Goal: Information Seeking & Learning: Learn about a topic

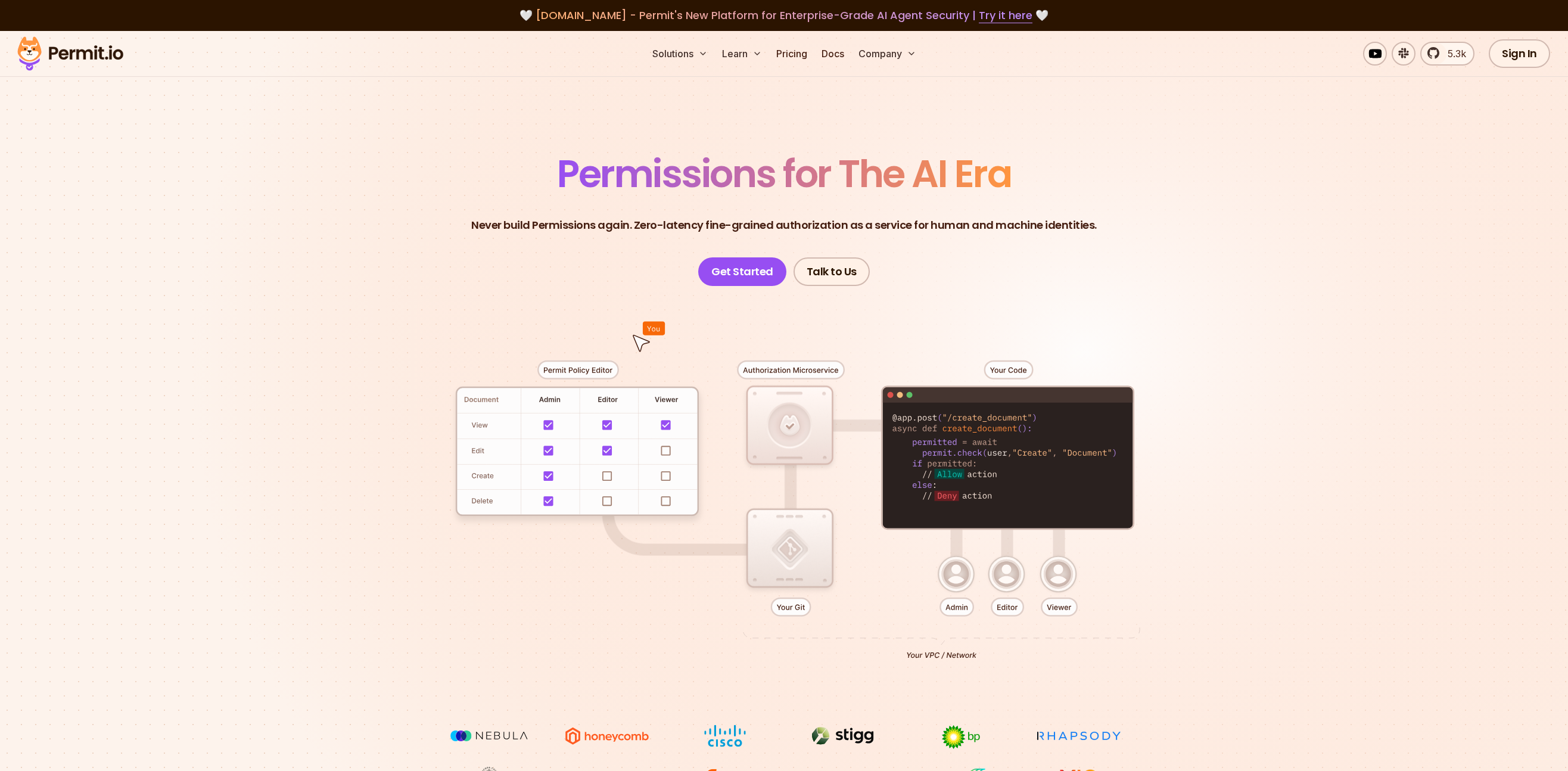
click at [788, 54] on link "Pricing" at bounding box center [791, 54] width 41 height 24
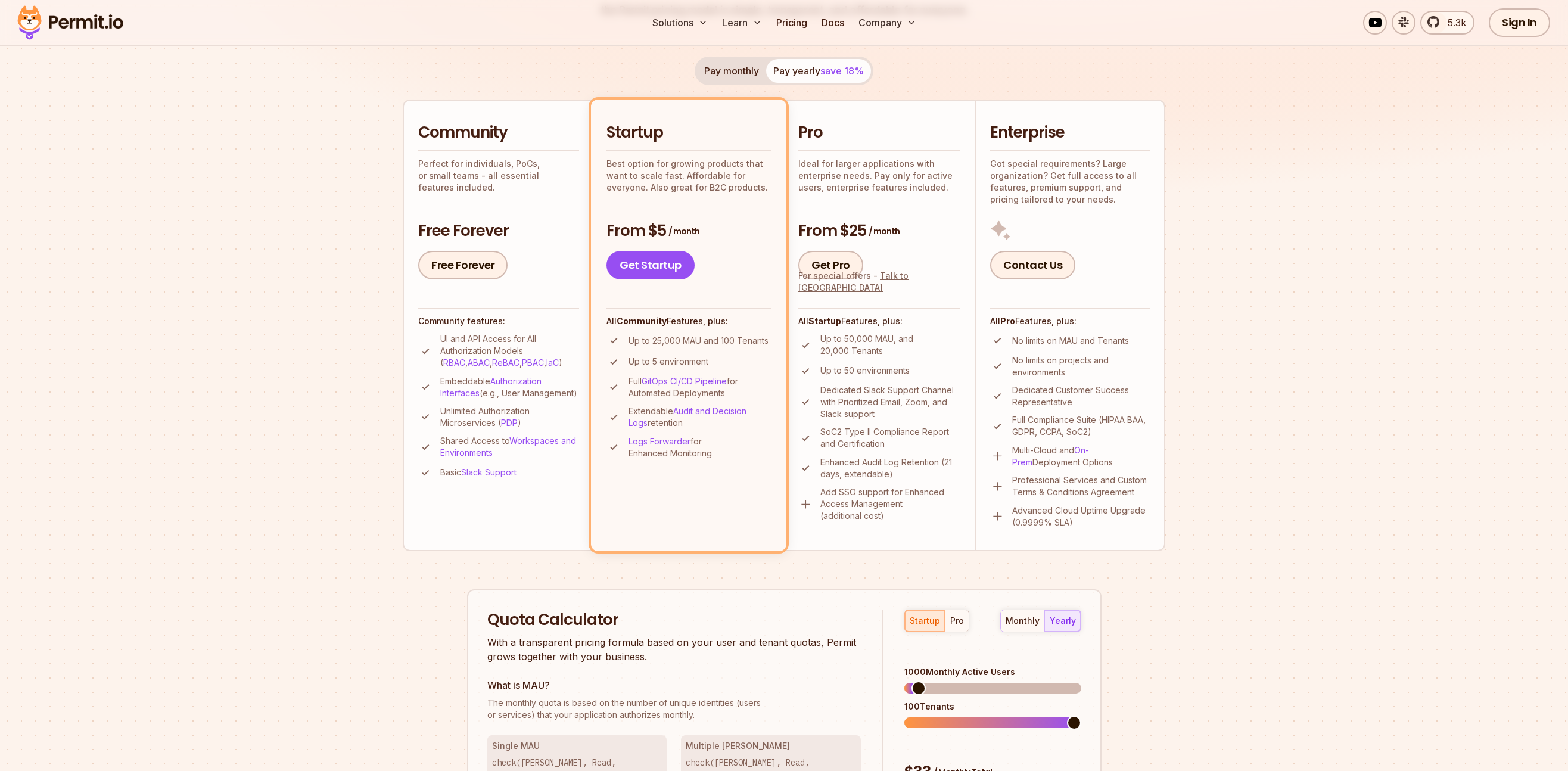
scroll to position [205, 0]
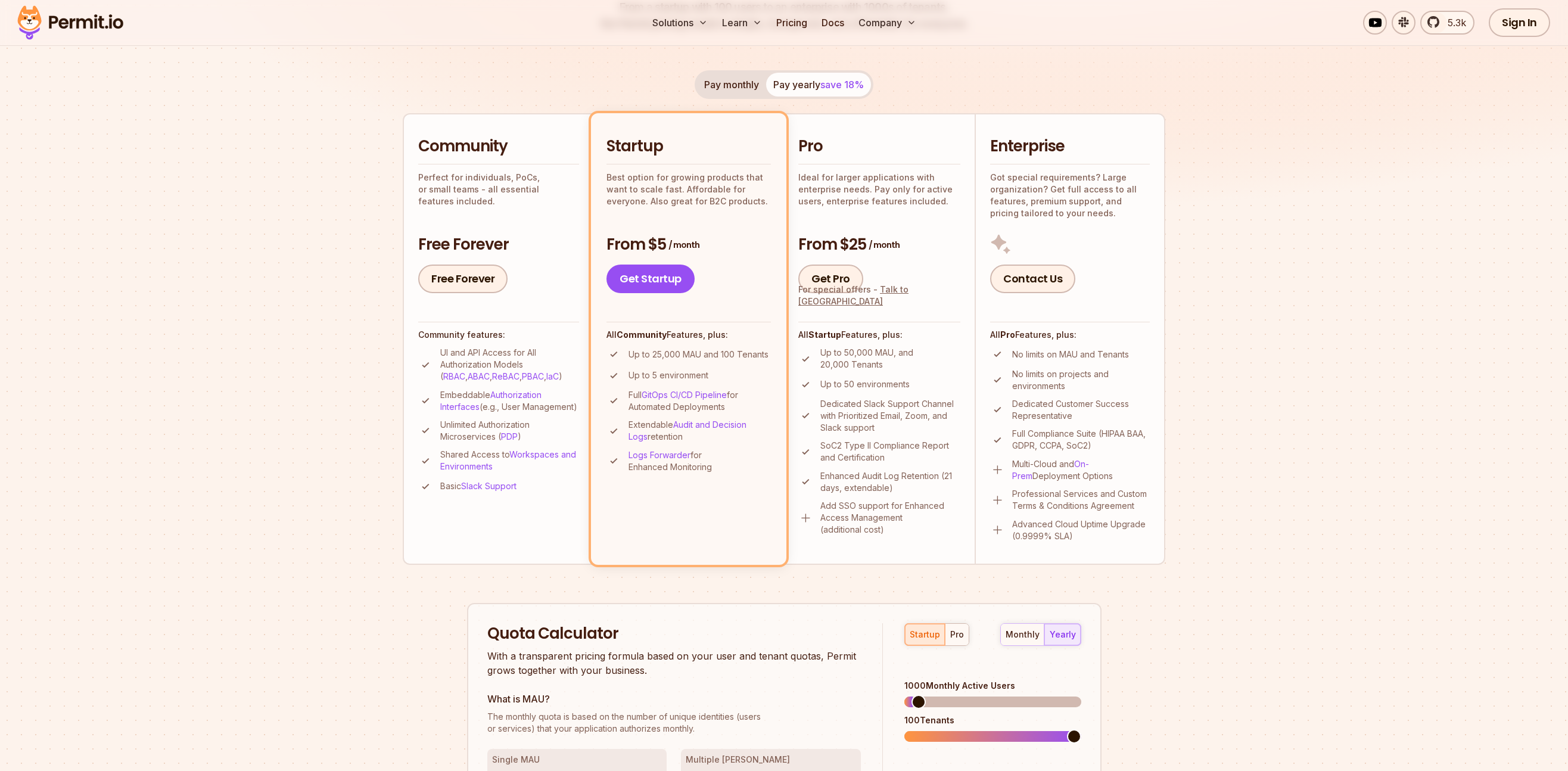
click at [518, 195] on p "Perfect for individuals, PoCs, or small teams - all essential features included." at bounding box center [499, 189] width 161 height 36
drag, startPoint x: 523, startPoint y: 357, endPoint x: 459, endPoint y: 356, distance: 64.0
click at [459, 356] on p "UI and API Access for All Authorization Models ( RBAC , ABAC , ReBAC , PBAC , I…" at bounding box center [509, 367] width 139 height 36
click at [455, 362] on p "UI and API Access for All Authorization Models ( RBAC , ABAC , ReBAC , PBAC , I…" at bounding box center [509, 367] width 139 height 36
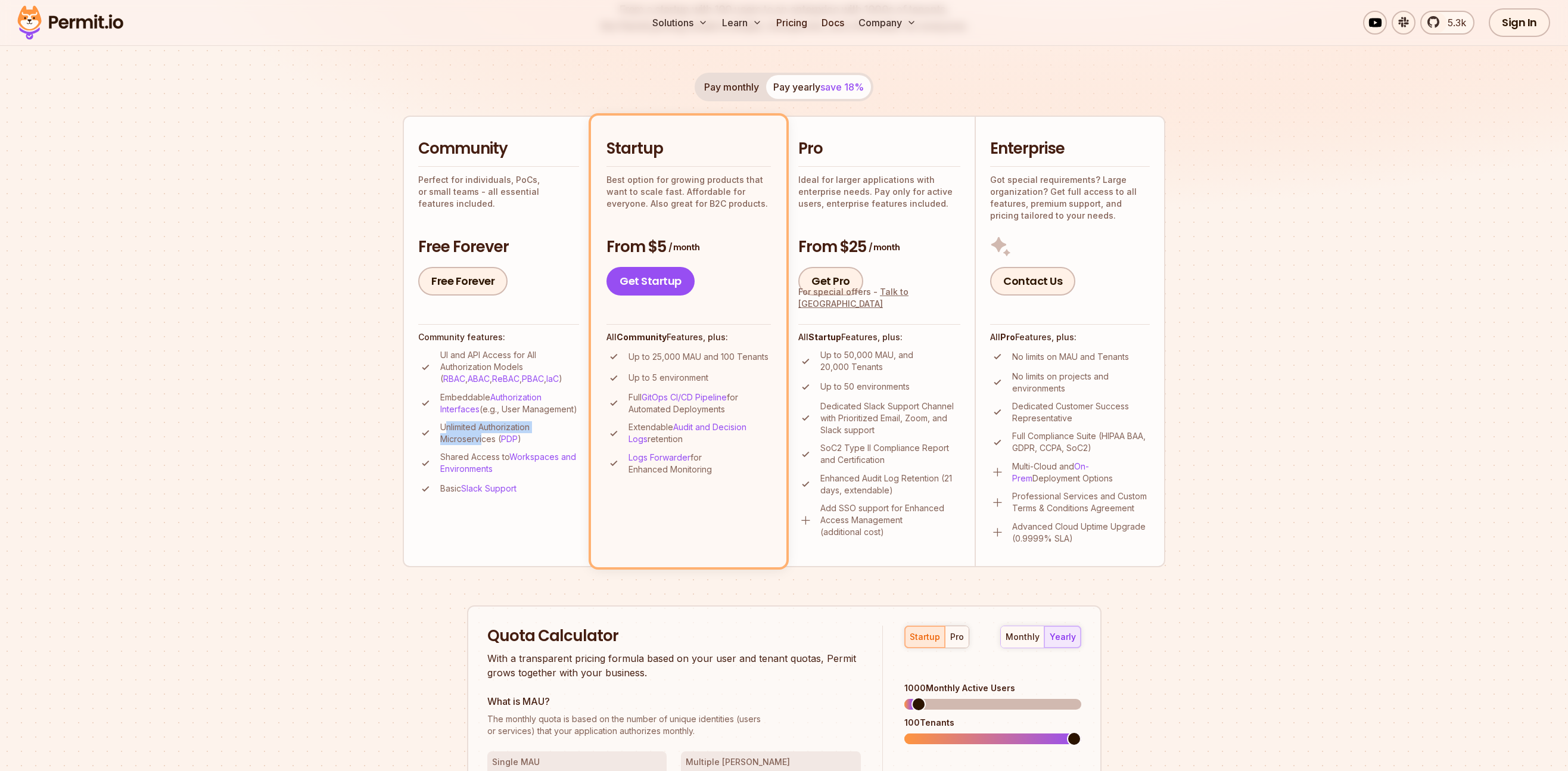
drag, startPoint x: 483, startPoint y: 453, endPoint x: 448, endPoint y: 441, distance: 37.0
click at [448, 441] on p "Unlimited Authorization Microservices ( PDP )" at bounding box center [509, 433] width 139 height 24
click at [463, 445] on p "Unlimited Authorization Microservices ( PDP )" at bounding box center [509, 433] width 139 height 24
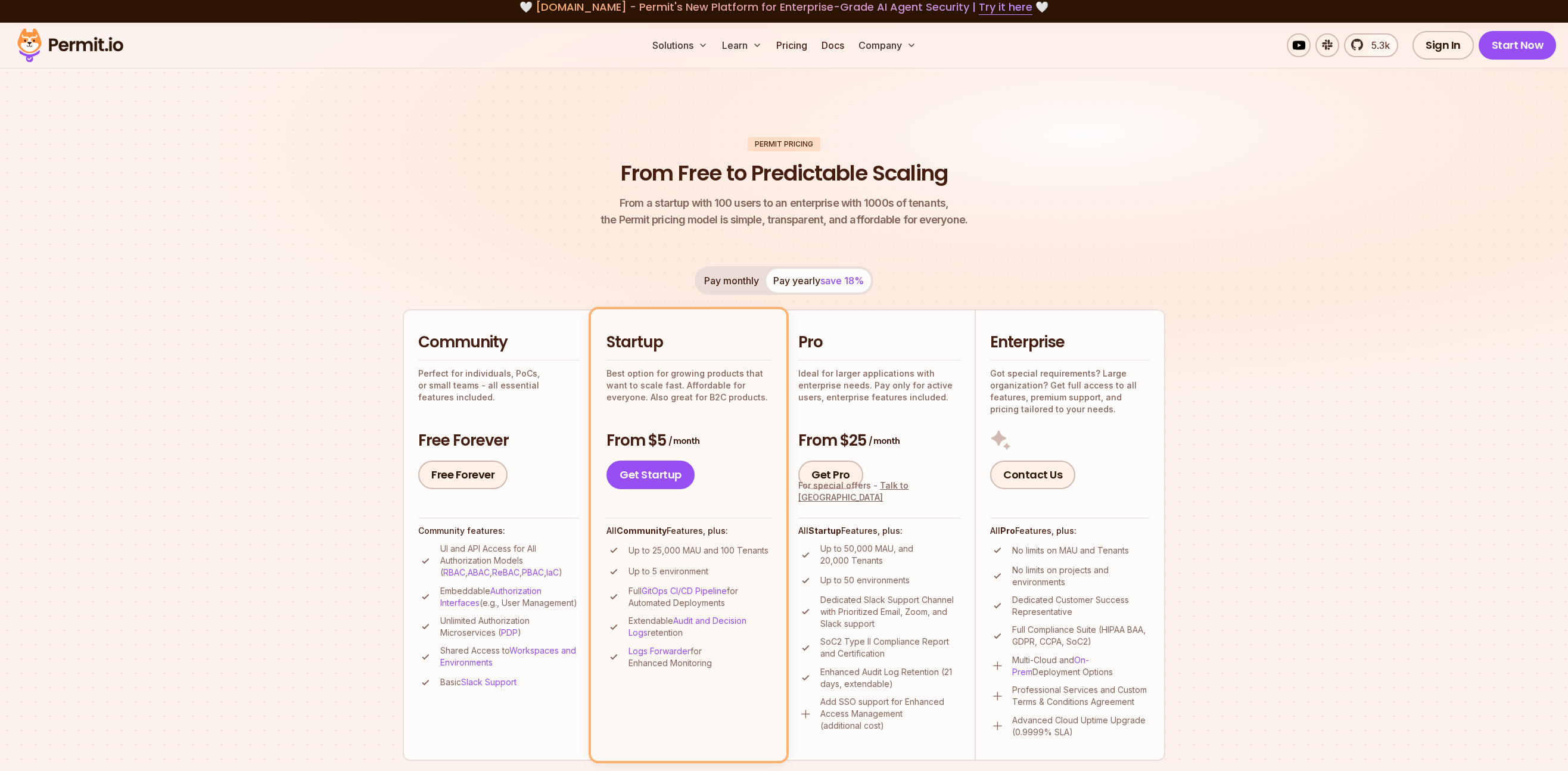
scroll to position [0, 0]
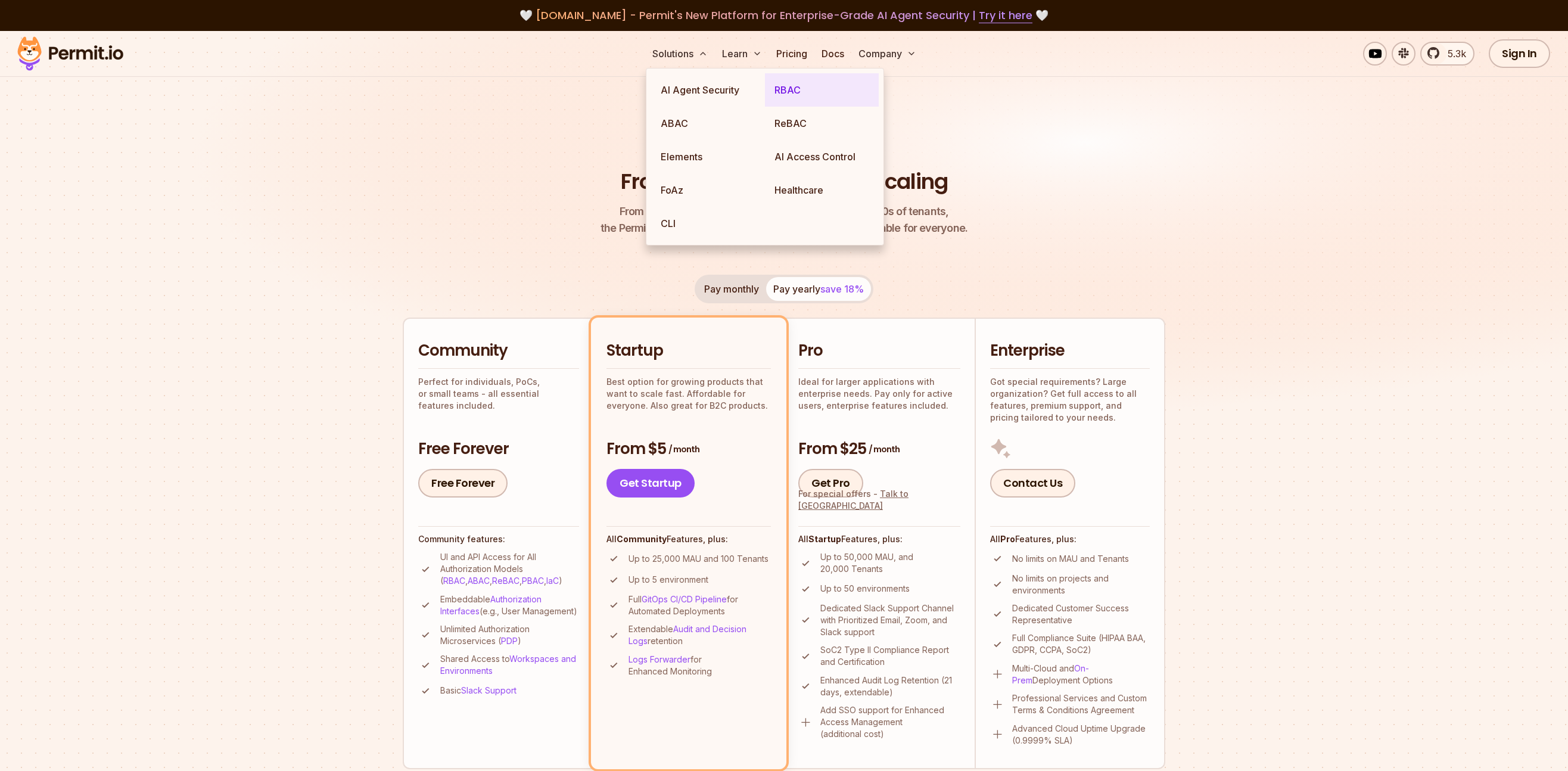
click at [836, 83] on link "RBAC" at bounding box center [822, 90] width 114 height 33
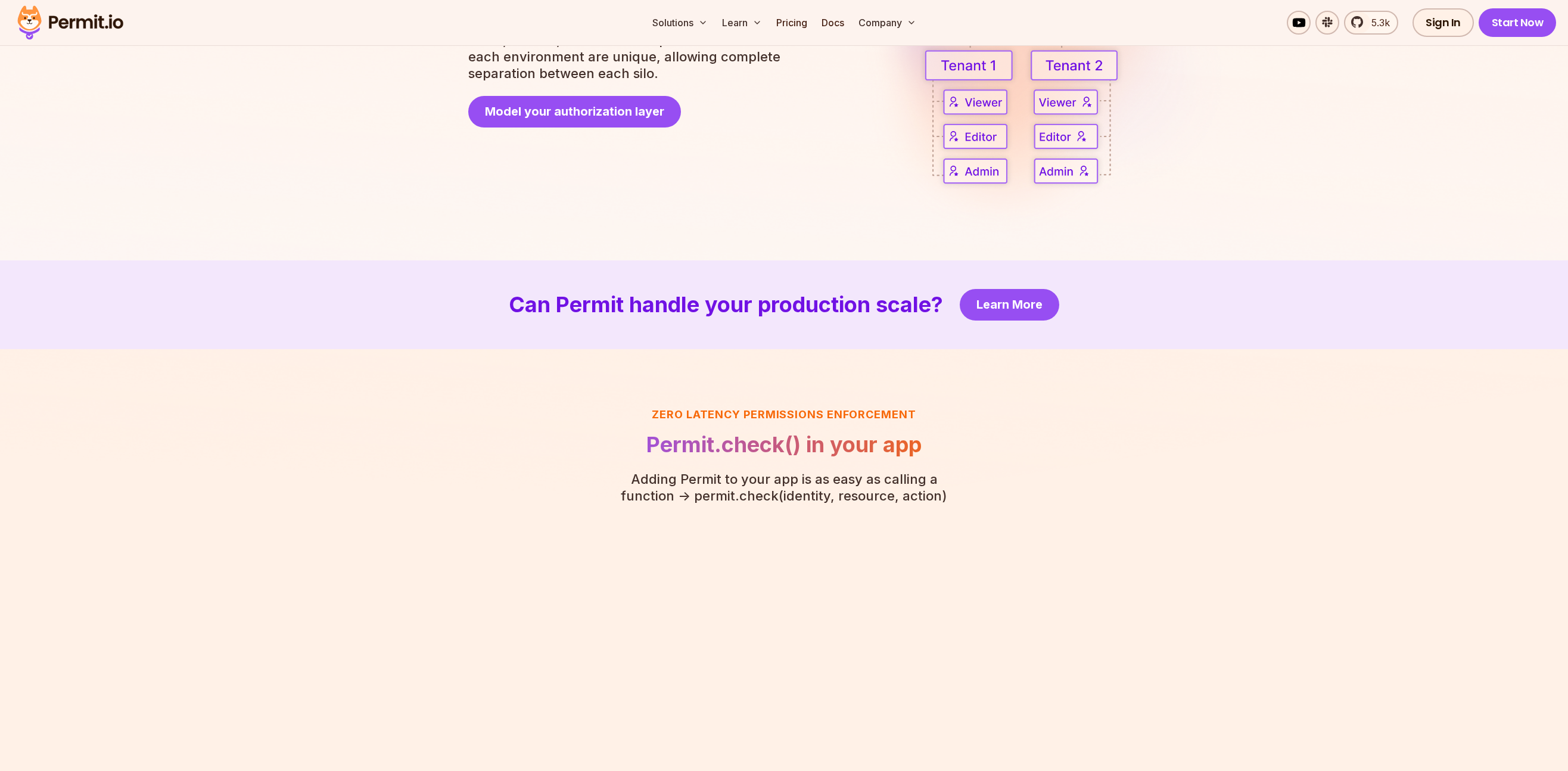
scroll to position [3240, 0]
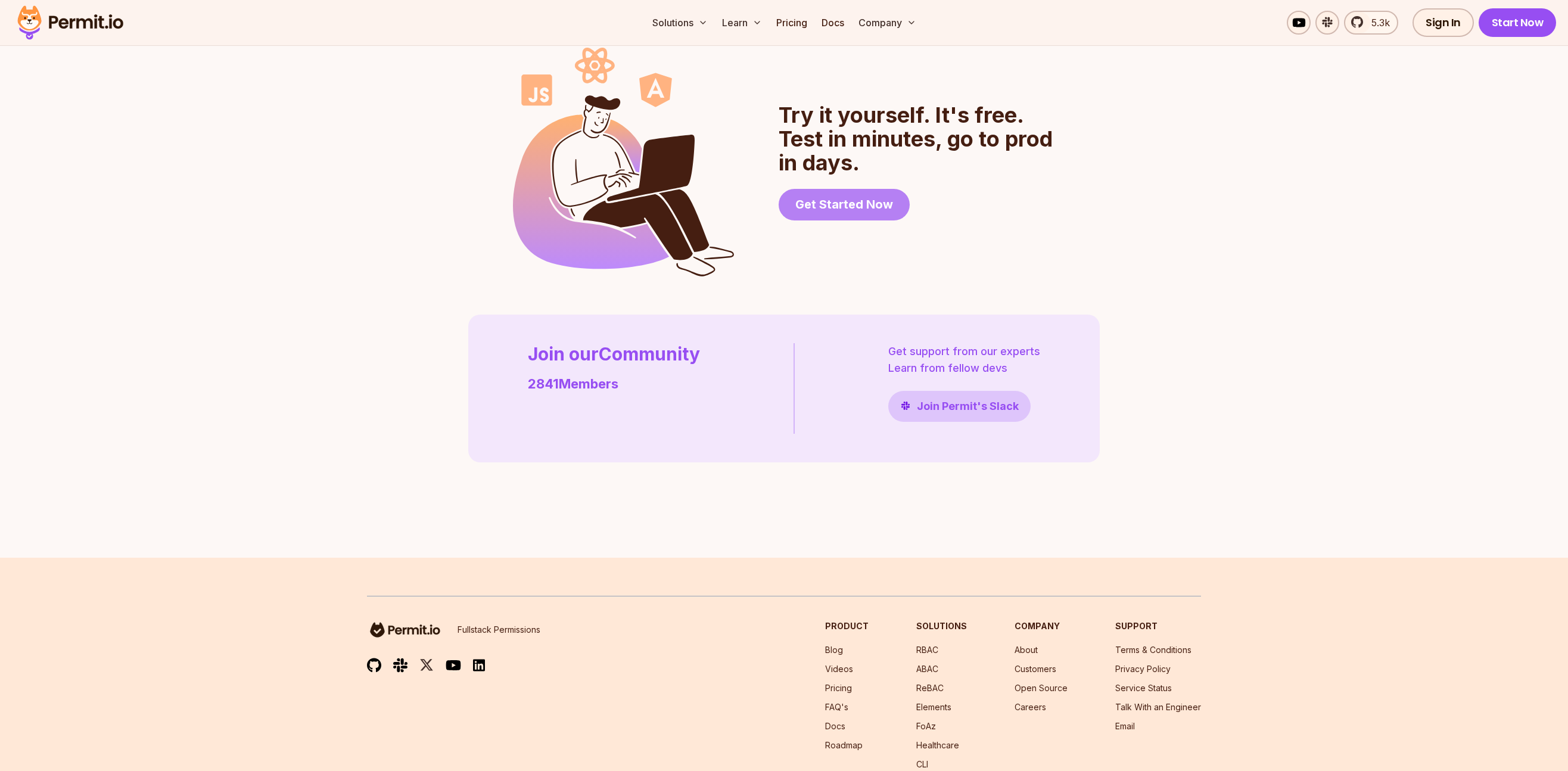
drag, startPoint x: 850, startPoint y: 200, endPoint x: 833, endPoint y: 195, distance: 17.7
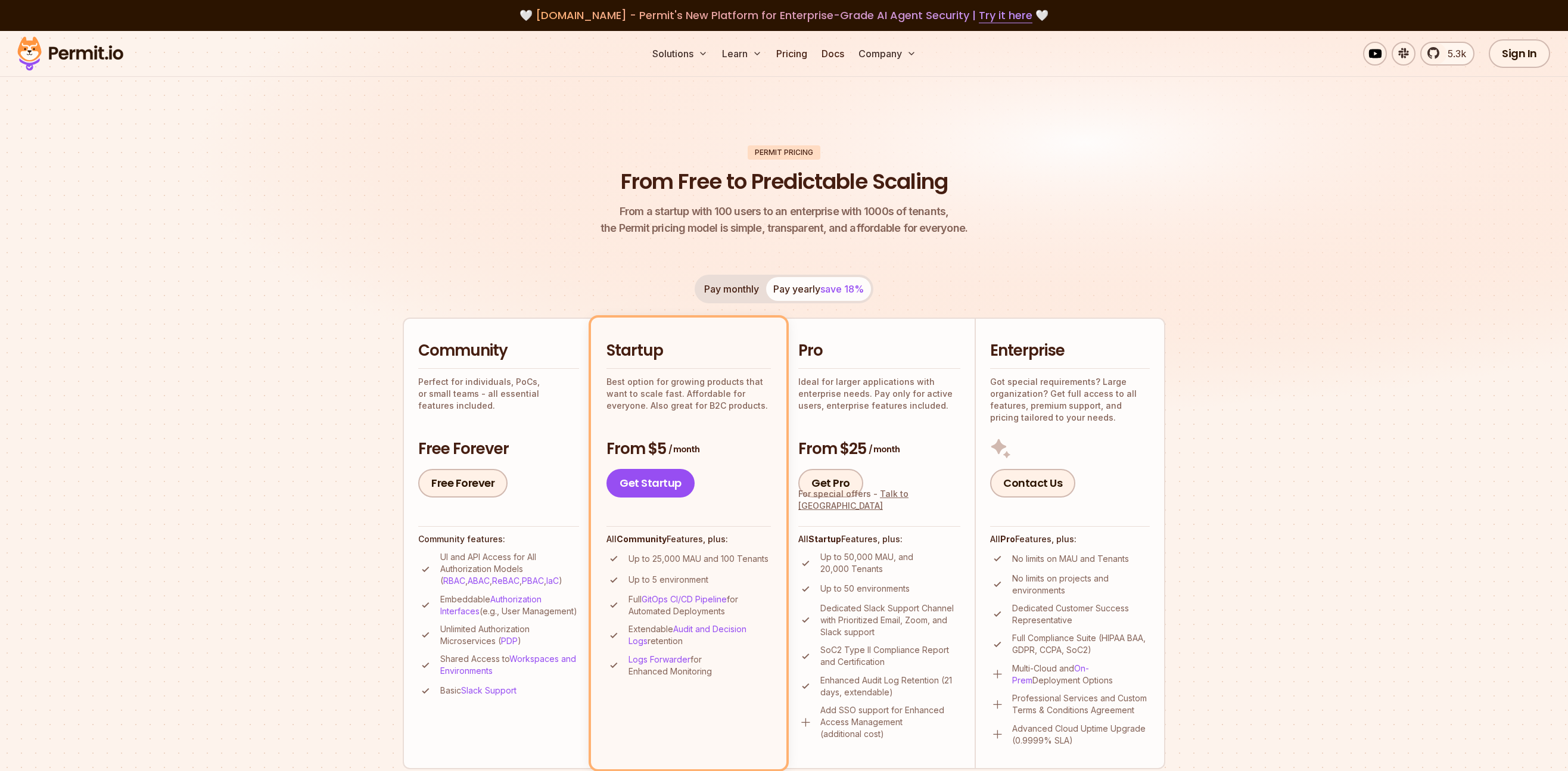
drag, startPoint x: 791, startPoint y: 184, endPoint x: 785, endPoint y: 185, distance: 6.1
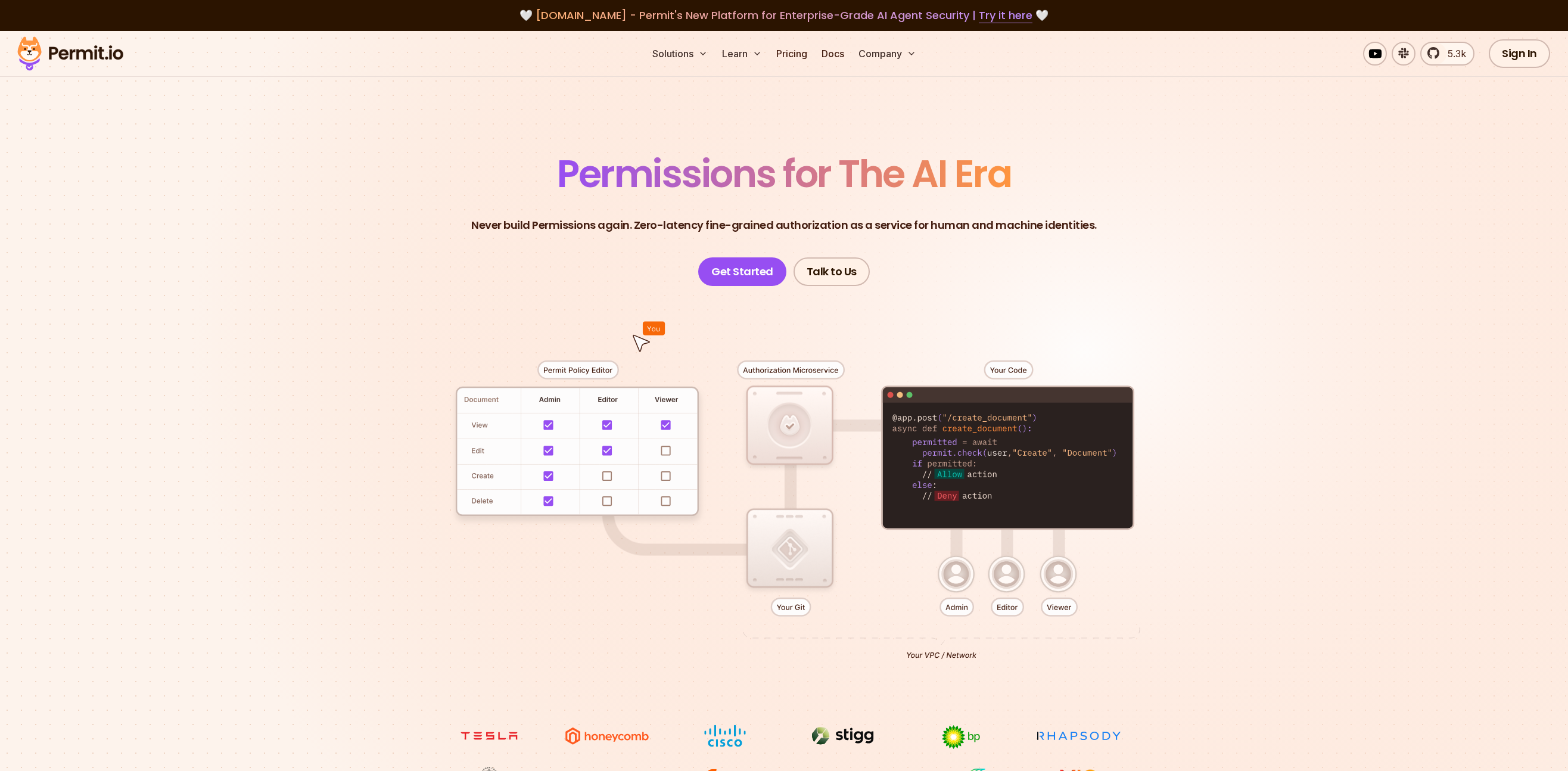
drag, startPoint x: 754, startPoint y: 180, endPoint x: 747, endPoint y: 181, distance: 7.1
